Goal: Check status: Check status

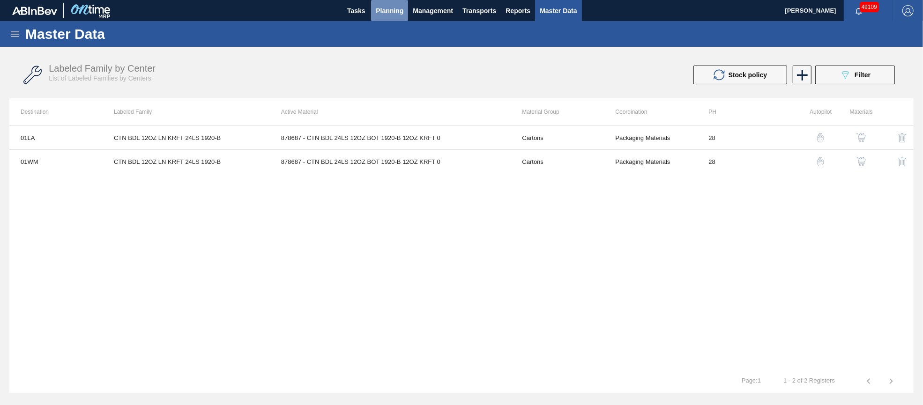
click at [396, 7] on span "Planning" at bounding box center [390, 10] width 28 height 11
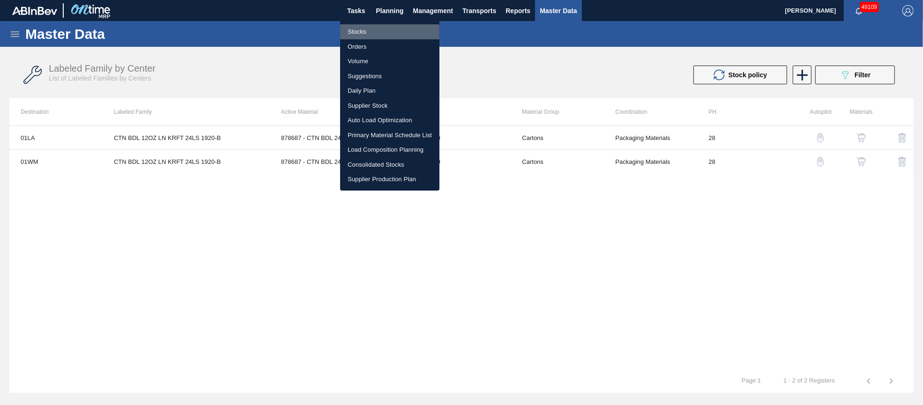
click at [381, 31] on li "Stocks" at bounding box center [389, 31] width 99 height 15
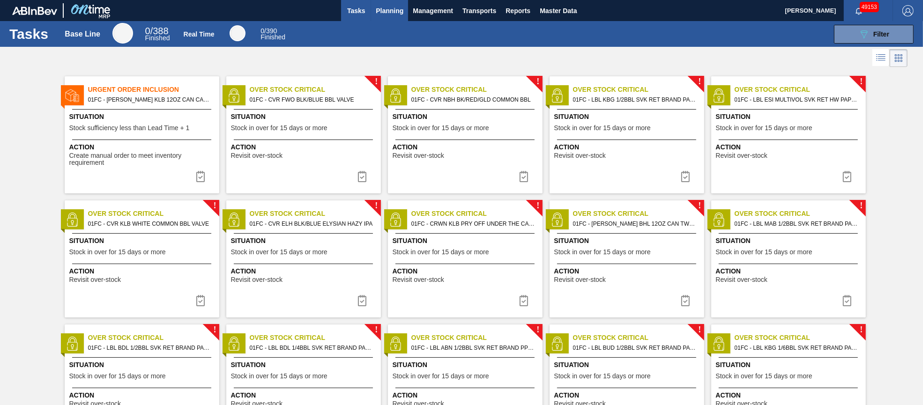
click at [386, 5] on span "Planning" at bounding box center [390, 10] width 28 height 11
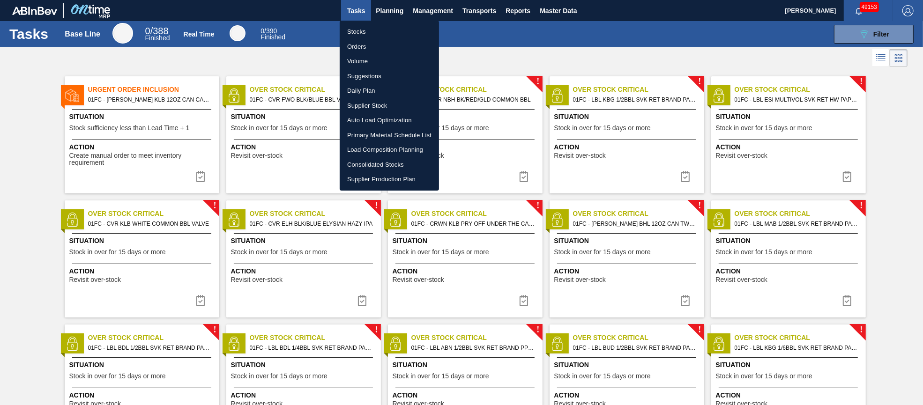
click at [368, 47] on li "Orders" at bounding box center [389, 46] width 99 height 15
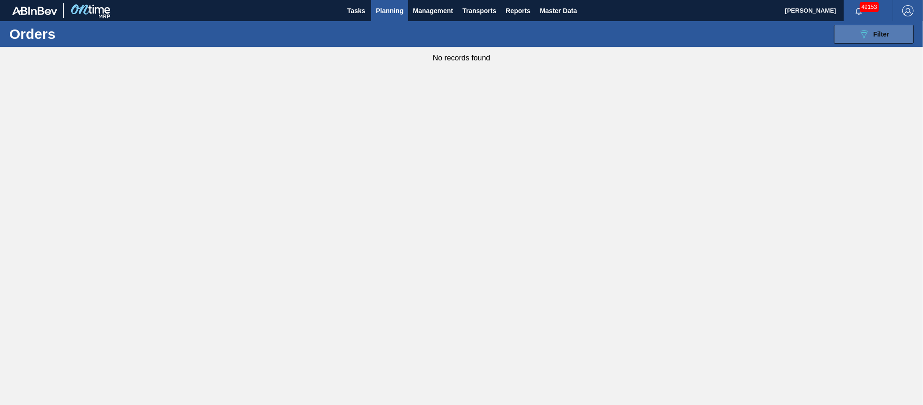
click at [885, 34] on span "Filter" at bounding box center [881, 33] width 16 height 7
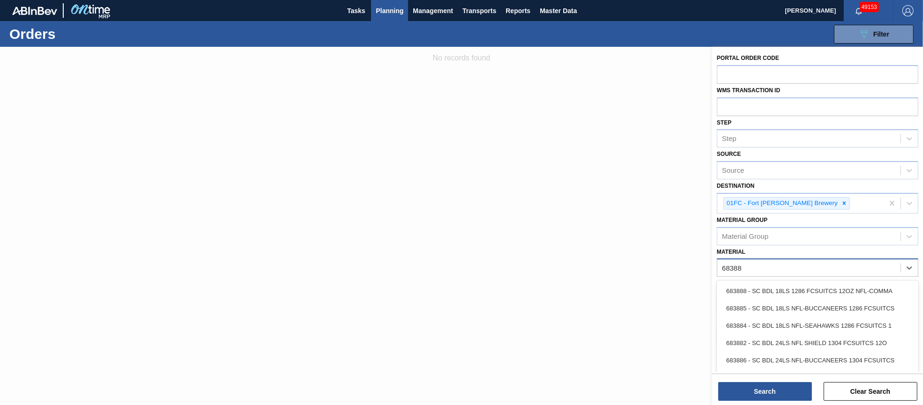
type input "683882"
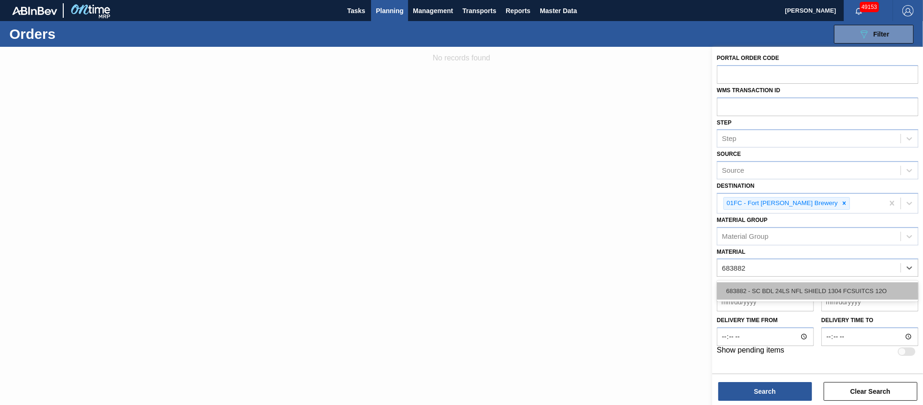
click at [844, 287] on div "683882 - SC BDL 24LS NFL SHIELD 1304 FCSUITCS 12O" at bounding box center [817, 290] width 201 height 17
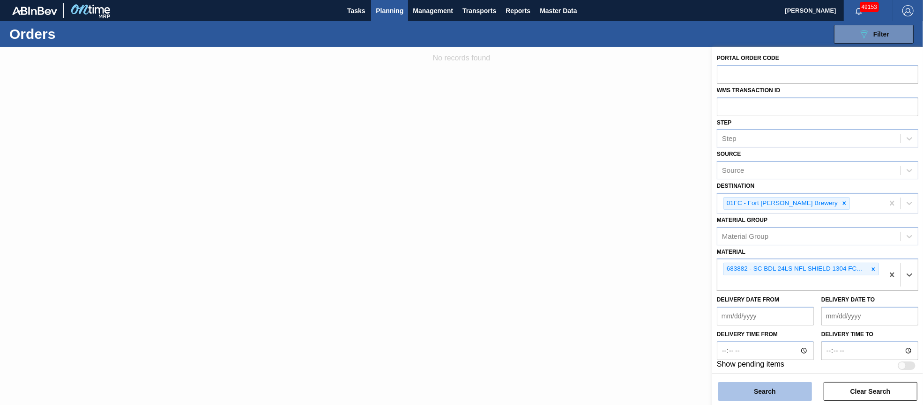
click at [763, 393] on button "Search" at bounding box center [765, 391] width 94 height 19
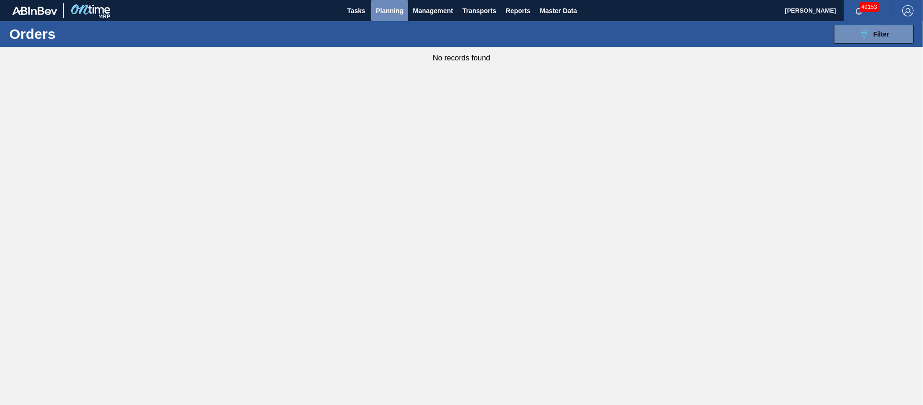
click at [382, 9] on span "Planning" at bounding box center [390, 10] width 28 height 11
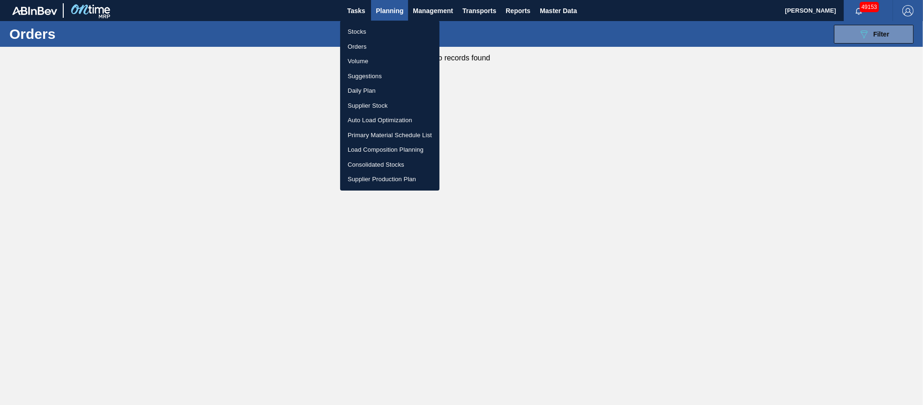
click at [363, 45] on li "Orders" at bounding box center [389, 46] width 99 height 15
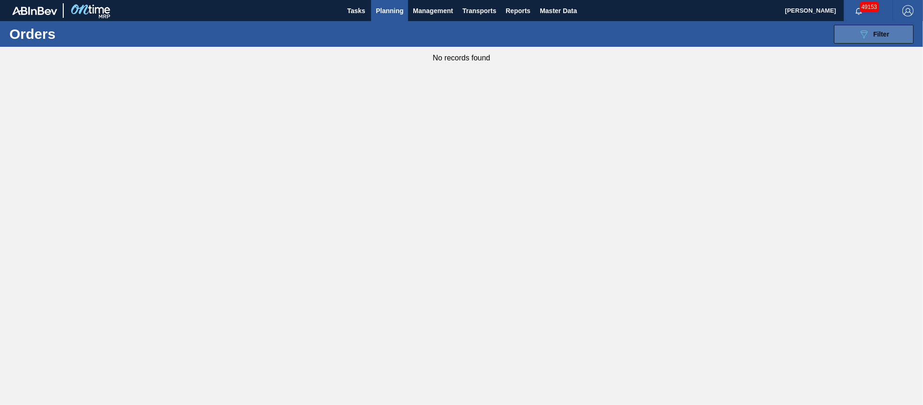
click at [879, 27] on button "089F7B8B-B2A5-4AFE-B5C0-19BA573D28AC Filter" at bounding box center [874, 34] width 80 height 19
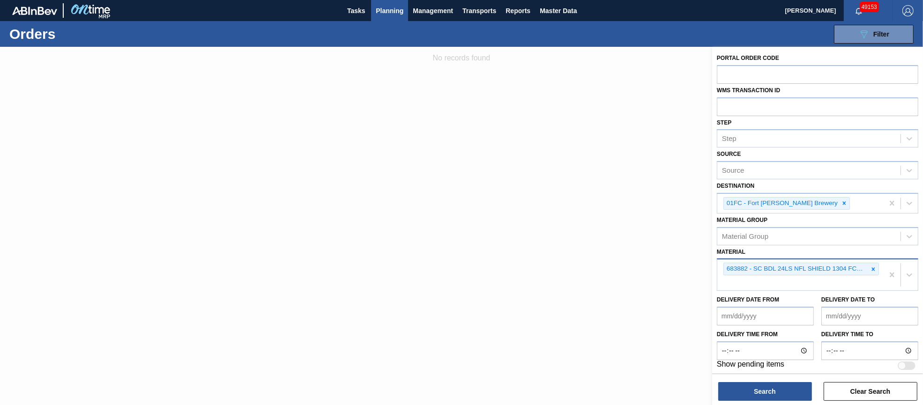
click at [863, 283] on div "683882 - SC BDL 24LS NFL SHIELD 1304 FCSUITCS 12O" at bounding box center [800, 274] width 166 height 31
